Goal: Information Seeking & Learning: Learn about a topic

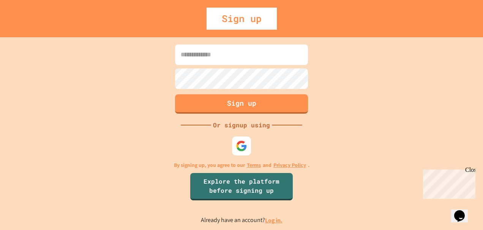
click at [240, 51] on input at bounding box center [241, 54] width 133 height 21
type input "*"
type input "**********"
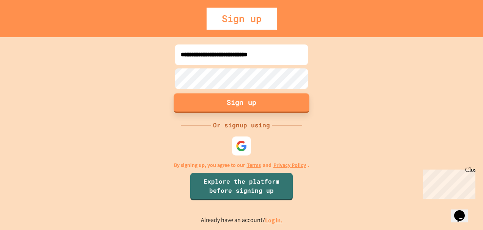
click at [261, 103] on button "Sign up" at bounding box center [242, 103] width 136 height 20
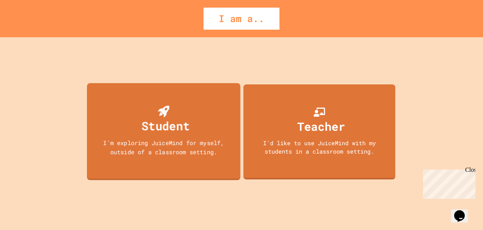
click at [171, 101] on div "Student I'm exploring JuiceMind for myself, outside of a classroom setting." at bounding box center [164, 131] width 154 height 97
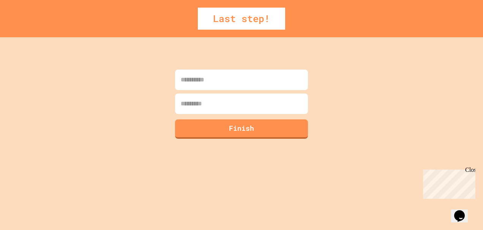
click at [196, 84] on input at bounding box center [241, 80] width 133 height 21
type input "*****"
click at [195, 107] on input at bounding box center [241, 103] width 133 height 21
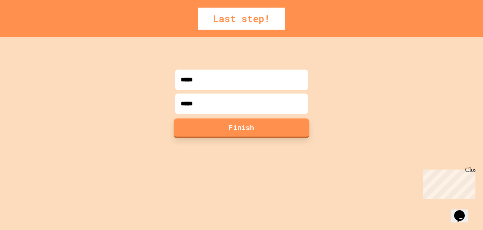
type input "*****"
click at [198, 126] on button "Finish" at bounding box center [242, 128] width 136 height 20
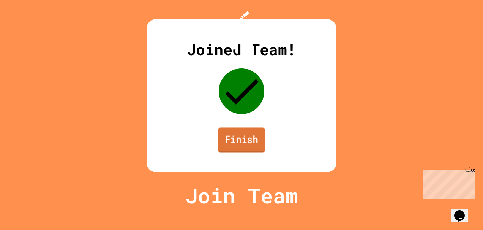
click at [220, 152] on link "Finish" at bounding box center [241, 139] width 47 height 25
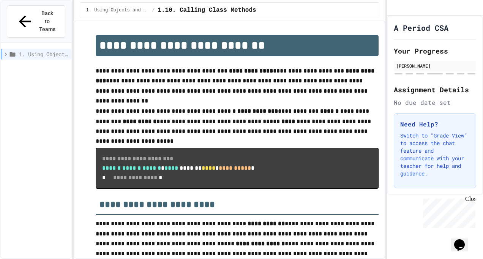
click at [470, 198] on div "Close" at bounding box center [469, 200] width 9 height 9
click at [47, 20] on button "Back to Teams" at bounding box center [36, 21] width 59 height 32
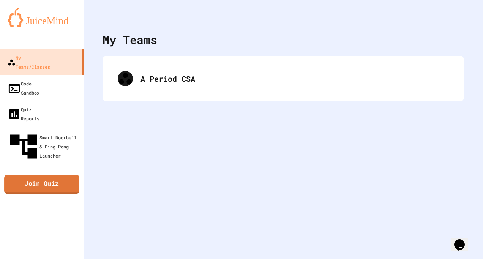
click at [32, 175] on link "Join Quiz" at bounding box center [41, 184] width 75 height 19
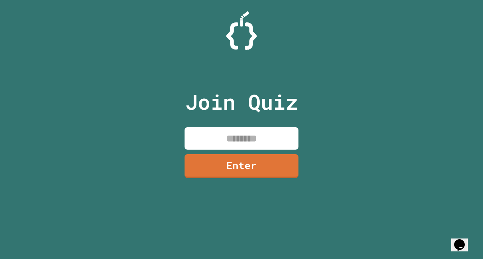
click at [219, 148] on input at bounding box center [242, 138] width 114 height 22
type input "*"
type input "********"
click at [230, 172] on link "Enter" at bounding box center [242, 166] width 114 height 24
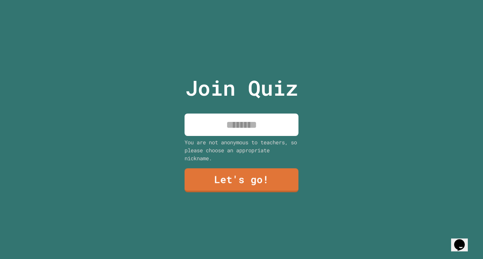
click at [225, 120] on input at bounding box center [242, 125] width 114 height 22
type input "*"
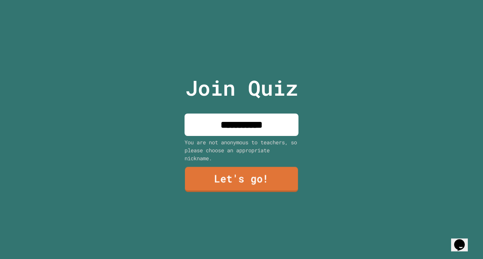
type input "**********"
click at [223, 181] on link "Let's go!" at bounding box center [241, 179] width 113 height 25
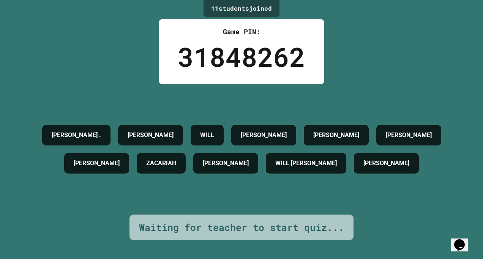
click at [222, 222] on div "Waiting for teacher to start quiz..." at bounding box center [241, 227] width 205 height 14
drag, startPoint x: 252, startPoint y: 223, endPoint x: 280, endPoint y: 225, distance: 27.8
click at [280, 225] on div "Waiting for teacher to start quiz..." at bounding box center [241, 227] width 205 height 14
drag, startPoint x: 280, startPoint y: 225, endPoint x: 273, endPoint y: 220, distance: 7.9
click at [273, 220] on div "Waiting for teacher to start quiz..." at bounding box center [241, 227] width 205 height 14
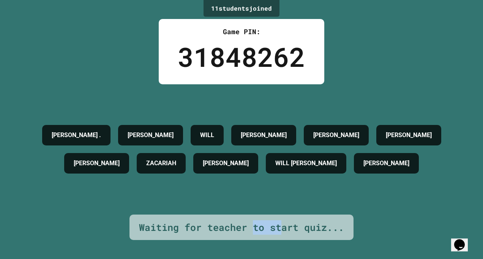
click at [258, 224] on div "Waiting for teacher to start quiz..." at bounding box center [241, 227] width 205 height 14
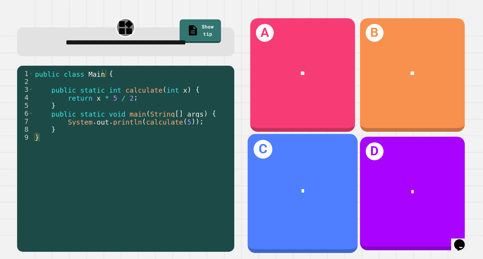
click at [306, 187] on div "*" at bounding box center [303, 191] width 86 height 9
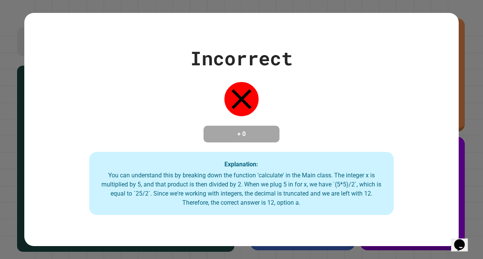
click at [339, 154] on div "Explanation: You can understand this by breaking down the function 'calculate' …" at bounding box center [241, 183] width 304 height 63
click at [350, 149] on div "Incorrect + 0 Explanation: You can understand this by breaking down the functio…" at bounding box center [241, 129] width 435 height 171
click at [218, 230] on div "Incorrect + 0 Explanation: You can understand this by breaking down the functio…" at bounding box center [241, 129] width 483 height 259
click at [238, 98] on icon at bounding box center [242, 99] width 34 height 34
click at [240, 92] on icon at bounding box center [242, 99] width 20 height 20
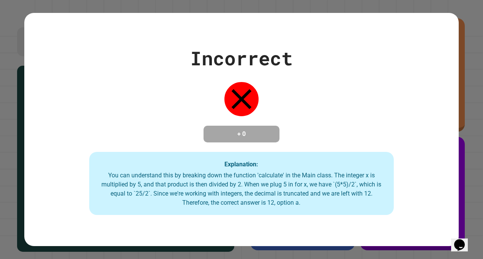
click at [239, 93] on icon at bounding box center [242, 99] width 20 height 20
click at [237, 96] on icon at bounding box center [242, 99] width 20 height 20
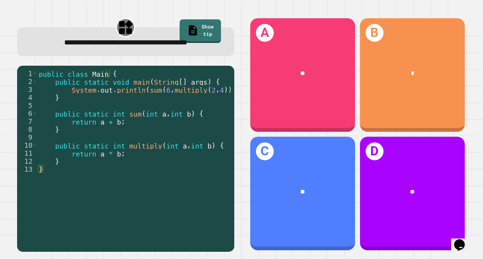
drag, startPoint x: 260, startPoint y: 79, endPoint x: 238, endPoint y: 98, distance: 28.8
click at [244, 98] on div "A ** B * C ** D **" at bounding box center [357, 134] width 227 height 245
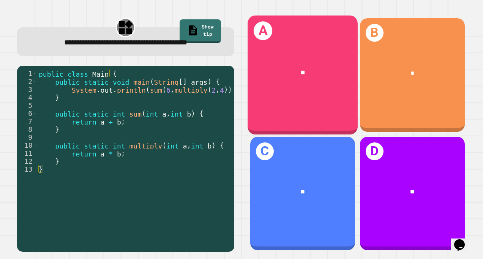
click at [253, 100] on div "A **" at bounding box center [303, 75] width 110 height 119
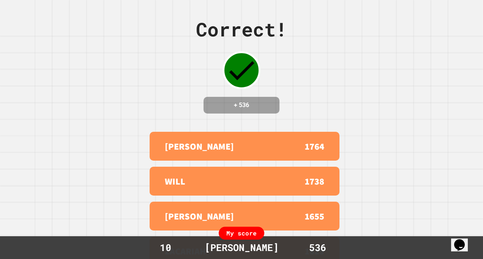
scroll to position [57, 0]
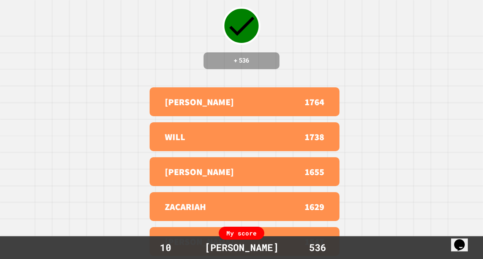
drag, startPoint x: 204, startPoint y: 85, endPoint x: 380, endPoint y: 62, distance: 177.2
click at [380, 62] on div "Correct! + 536 [PERSON_NAME] 1764 WILL 1738 [PERSON_NAME] 1655 [PERSON_NAME] 16…" at bounding box center [241, 85] width 483 height 259
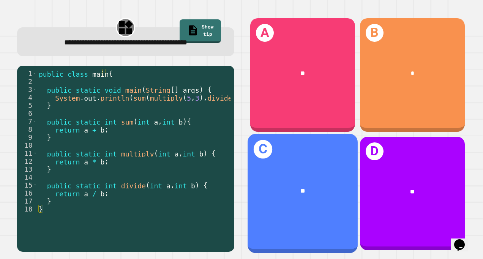
click at [288, 187] on div "**" at bounding box center [303, 191] width 86 height 9
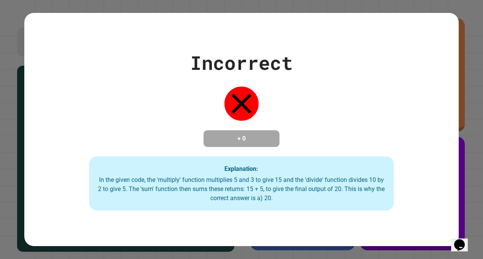
click at [300, 146] on div "Incorrect + 0 Explanation: In the given code, the 'multiply' function multiplie…" at bounding box center [241, 130] width 435 height 162
click at [300, 142] on div "Incorrect + 0 Explanation: In the given code, the 'multiply' function multiplie…" at bounding box center [241, 130] width 435 height 162
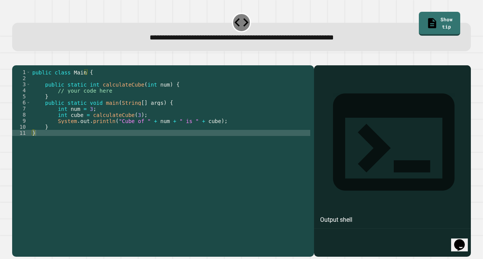
click at [372, 129] on div at bounding box center [392, 171] width 149 height 169
click at [331, 215] on div "Output shell" at bounding box center [336, 219] width 32 height 9
click at [192, 141] on div "public class Main { public static int calculateCube ( int num ) { // your code …" at bounding box center [171, 151] width 280 height 164
click at [16, 59] on icon "button" at bounding box center [16, 59] width 0 height 0
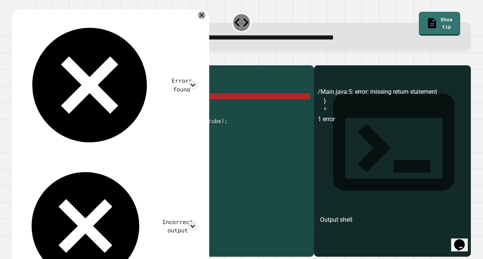
click at [71, 105] on div "public class Main { public static int calculateCube ( int num ) { // your code …" at bounding box center [171, 151] width 280 height 164
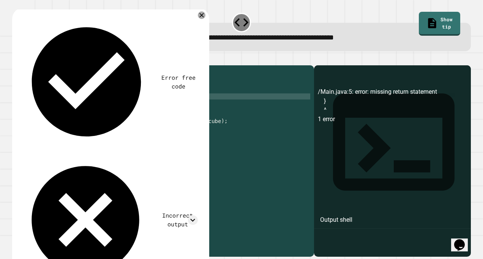
scroll to position [0, 1]
click at [106, 101] on div "public class Main { public static int calculateCube ( int num ) { // your code …" at bounding box center [171, 151] width 280 height 164
drag, startPoint x: 108, startPoint y: 100, endPoint x: 55, endPoint y: 101, distance: 52.4
click at [55, 101] on div "public class Main { public static int calculateCube ( int num ) { // your code …" at bounding box center [171, 151] width 280 height 164
type textarea "**********"
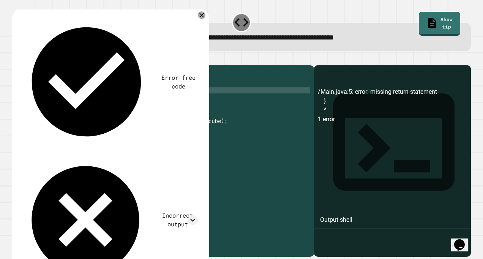
type textarea "*"
click at [74, 103] on div "public class Main { public static int calculateCube ( int num ) { int num = } p…" at bounding box center [171, 151] width 280 height 164
click at [77, 104] on div "public class Main { public static int calculateCube ( int num ) { int num = } p…" at bounding box center [171, 151] width 280 height 164
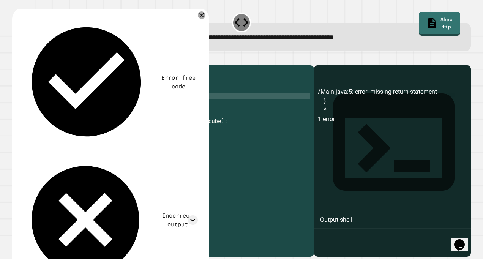
click at [77, 101] on div "public class Main { public static int calculateCube ( int num ) { int num = } p…" at bounding box center [171, 151] width 280 height 164
click at [89, 103] on div "public class Main { public static int calculateCube ( int num ) { int cube = } …" at bounding box center [171, 151] width 280 height 164
click at [16, 59] on icon "button" at bounding box center [16, 59] width 0 height 0
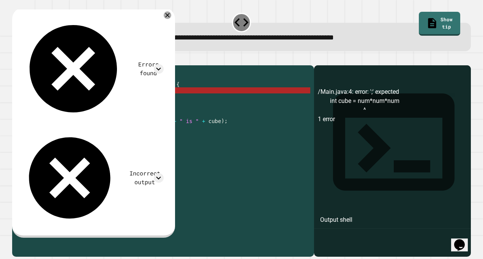
click at [126, 103] on div "public class Main { public static int calculateCube ( int num ) { int cube = nu…" at bounding box center [171, 151] width 280 height 164
drag, startPoint x: 120, startPoint y: 101, endPoint x: 100, endPoint y: 102, distance: 19.8
click at [100, 102] on div "public class Main { public static int calculateCube ( int num ) { int cube = nu…" at bounding box center [171, 151] width 280 height 164
click at [120, 103] on div "public class Main { public static int calculateCube ( int num ) { int cube = nu…" at bounding box center [171, 145] width 280 height 152
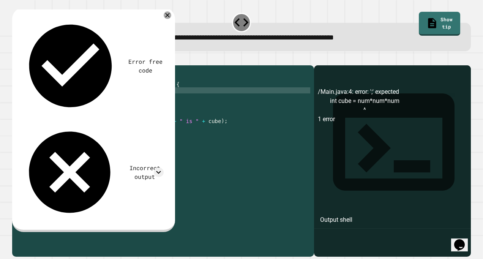
scroll to position [0, 5]
click at [16, 59] on icon "button" at bounding box center [16, 59] width 0 height 0
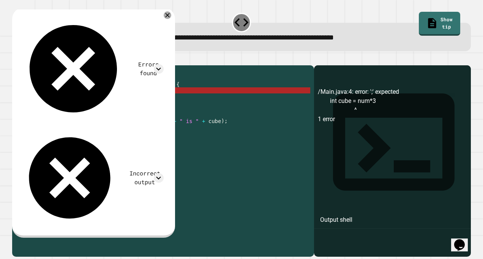
click at [117, 100] on div "public class Main { public static int calculateCube ( int num ) { int cube = nu…" at bounding box center [171, 151] width 280 height 164
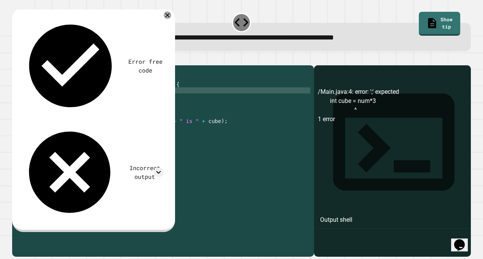
scroll to position [0, 6]
type textarea "**********"
click at [23, 63] on icon "button" at bounding box center [21, 63] width 4 height 5
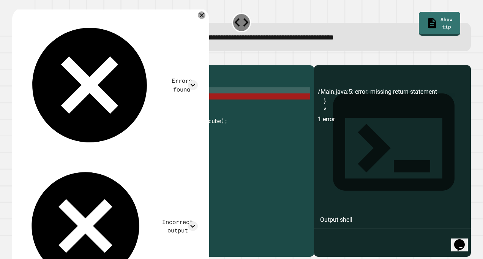
scroll to position [0, 1]
click at [141, 106] on div "public class Main { public static int calculateCube ( int num ) { int cube = nu…" at bounding box center [171, 151] width 280 height 164
click at [140, 101] on div "public class Main { public static int calculateCube ( int num ) { int cube = nu…" at bounding box center [171, 151] width 280 height 164
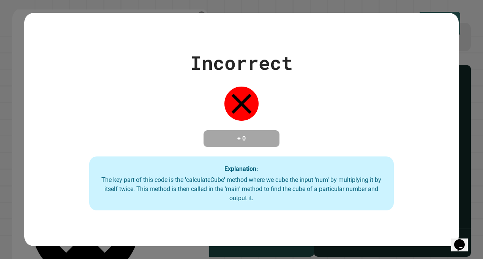
click at [455, 143] on div "Incorrect + 0 Explanation: The key part of this code is the 'calculateCube' met…" at bounding box center [241, 129] width 483 height 259
click at [467, 154] on div "Incorrect + 0 Explanation: The key part of this code is the 'calculateCube' met…" at bounding box center [241, 129] width 483 height 259
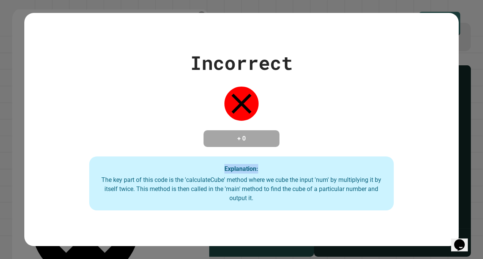
click at [467, 154] on div "Incorrect + 0 Explanation: The key part of this code is the 'calculateCube' met…" at bounding box center [241, 129] width 483 height 259
click at [426, 138] on div "Incorrect + 0 Explanation: The key part of this code is the 'calculateCube' met…" at bounding box center [241, 130] width 435 height 162
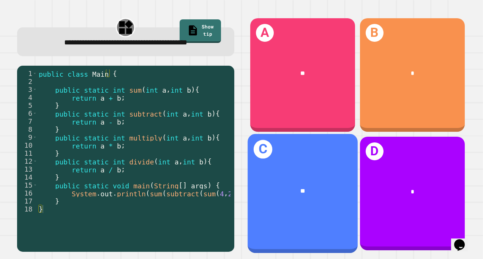
click at [264, 142] on h1 "C" at bounding box center [263, 149] width 19 height 19
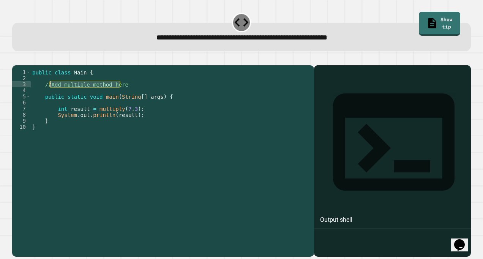
drag, startPoint x: 119, startPoint y: 97, endPoint x: 48, endPoint y: 96, distance: 71.1
click at [48, 96] on div "public class Main { //Add multiple method here public static void main ( String…" at bounding box center [171, 151] width 280 height 164
type textarea "*"
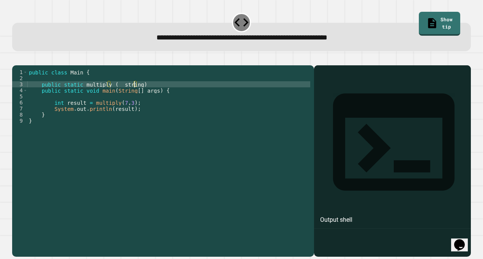
scroll to position [0, 7]
click at [108, 95] on div "public class Main { public static multiply ( string ) public static void main (…" at bounding box center [168, 151] width 283 height 164
click at [133, 95] on div "public class Main { public static multiply ( string ) public static void main (…" at bounding box center [168, 151] width 283 height 164
click at [16, 59] on icon "button" at bounding box center [16, 59] width 0 height 0
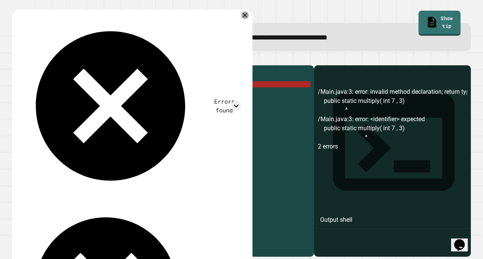
click at [431, 20] on link "Show tip" at bounding box center [440, 23] width 42 height 25
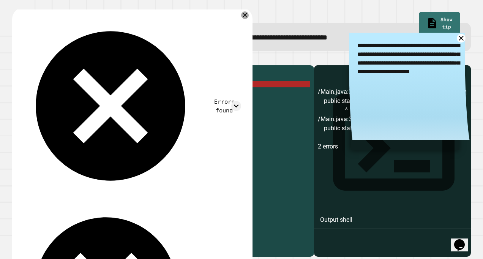
click at [457, 38] on icon at bounding box center [461, 38] width 9 height 9
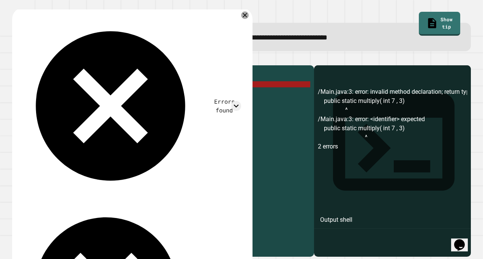
drag, startPoint x: 137, startPoint y: 95, endPoint x: 123, endPoint y: 96, distance: 14.4
click at [123, 96] on div "public class Main { public static multiply ( int 7 , 3 ) public static void mai…" at bounding box center [168, 151] width 283 height 164
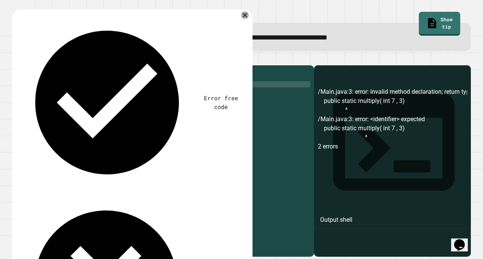
scroll to position [0, 7]
click at [16, 59] on icon "button" at bounding box center [16, 59] width 0 height 0
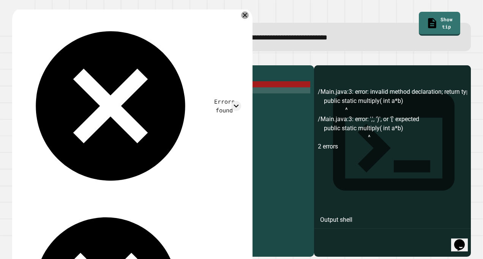
click at [127, 99] on div "public class Main { public static multiply ( int a * b ) public static void mai…" at bounding box center [168, 151] width 283 height 164
click at [125, 95] on div "public class Main { public static multiply ( int a * b ) public static void mai…" at bounding box center [168, 151] width 283 height 164
click at [128, 95] on div "public class Main { public static multiply ( int a * b ) public static void mai…" at bounding box center [168, 151] width 283 height 164
click at [130, 95] on div "public class Main { public static multiply ( int a * b ) public static void mai…" at bounding box center [168, 151] width 283 height 164
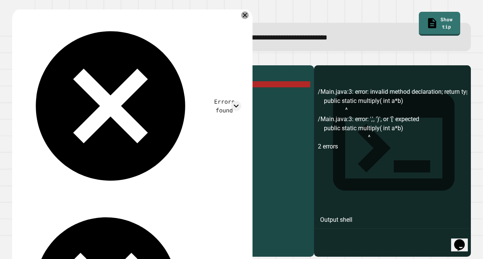
click at [131, 94] on div "public class Main { public static multiply ( int a * b ) public static void mai…" at bounding box center [168, 151] width 283 height 164
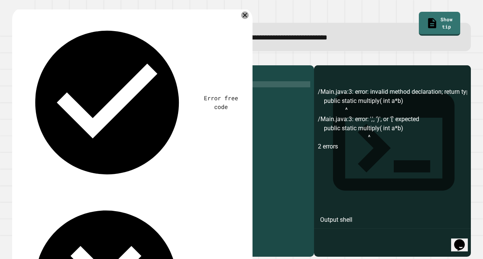
scroll to position [0, 8]
click at [16, 59] on icon "button" at bounding box center [16, 59] width 0 height 0
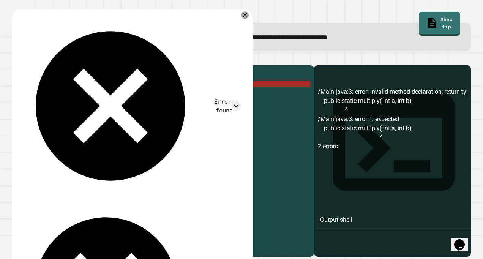
click at [160, 97] on div "public class Main { public static multiply ( int a , int b ) public static void…" at bounding box center [168, 151] width 283 height 164
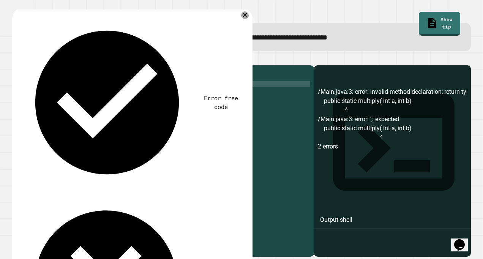
type textarea "**********"
click at [16, 59] on button "button" at bounding box center [16, 59] width 0 height 0
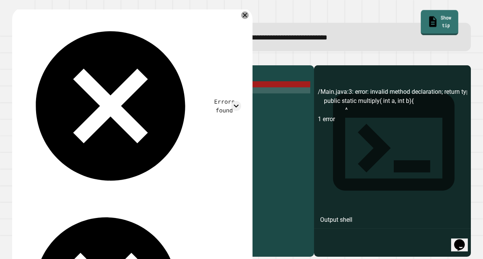
click at [421, 22] on link "Show tip" at bounding box center [439, 22] width 37 height 25
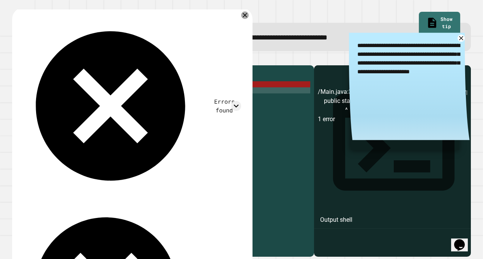
click at [458, 36] on link at bounding box center [461, 38] width 7 height 7
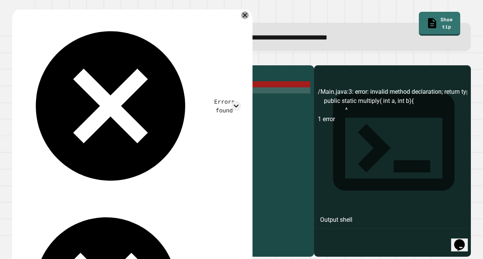
click at [77, 102] on div "public class Main { public static multiply ( int a , int b ) { return a * b ; }…" at bounding box center [170, 151] width 280 height 164
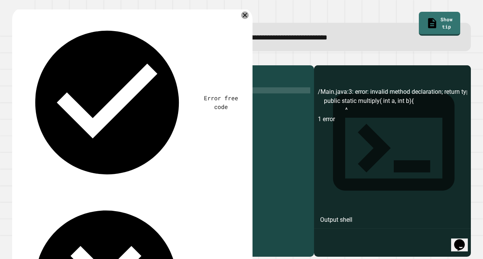
click at [80, 100] on div "public class Main { public static multiply ( int a , int b ) { return a * b ; }…" at bounding box center [170, 151] width 280 height 164
click at [85, 93] on div "public class Main { public static multiply ( int a , int b ) { return a * b ; }…" at bounding box center [170, 151] width 280 height 164
type textarea "**********"
click at [16, 59] on icon "button" at bounding box center [16, 59] width 0 height 0
